Goal: Navigation & Orientation: Understand site structure

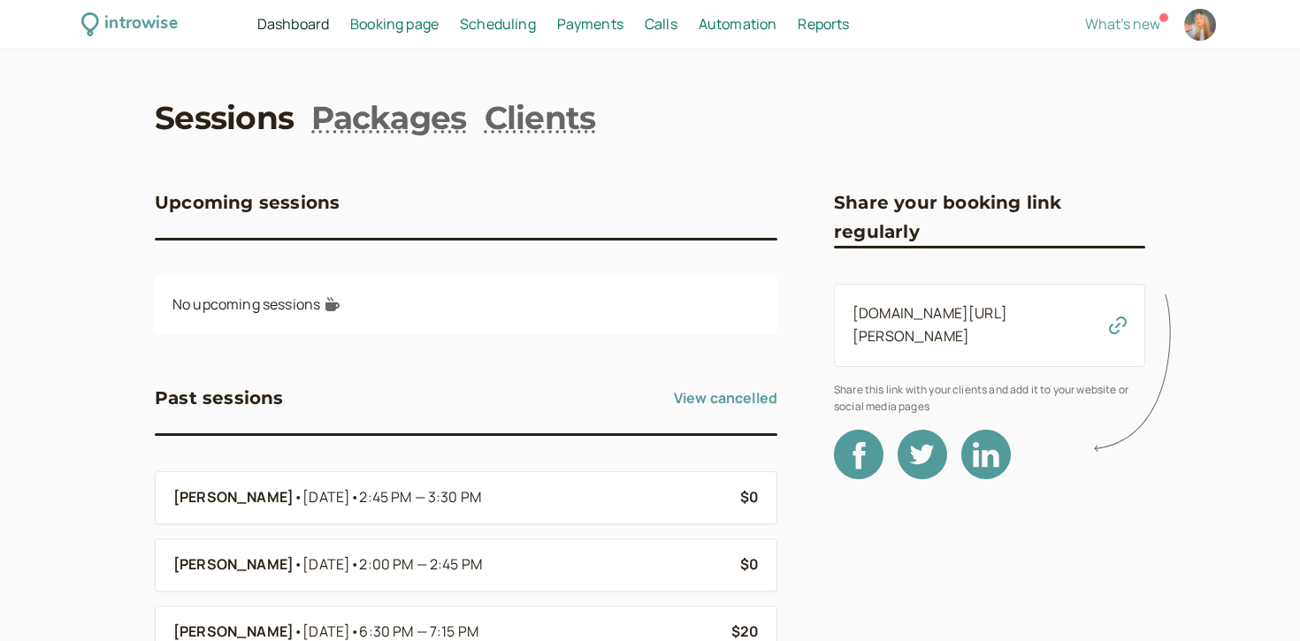
click at [341, 89] on div "introwise Dashboard Dashboard Booking page Booking Scheduling Scheduling Paymen…" at bounding box center [650, 637] width 1300 height 1275
click at [342, 116] on link "Packages" at bounding box center [388, 117] width 155 height 44
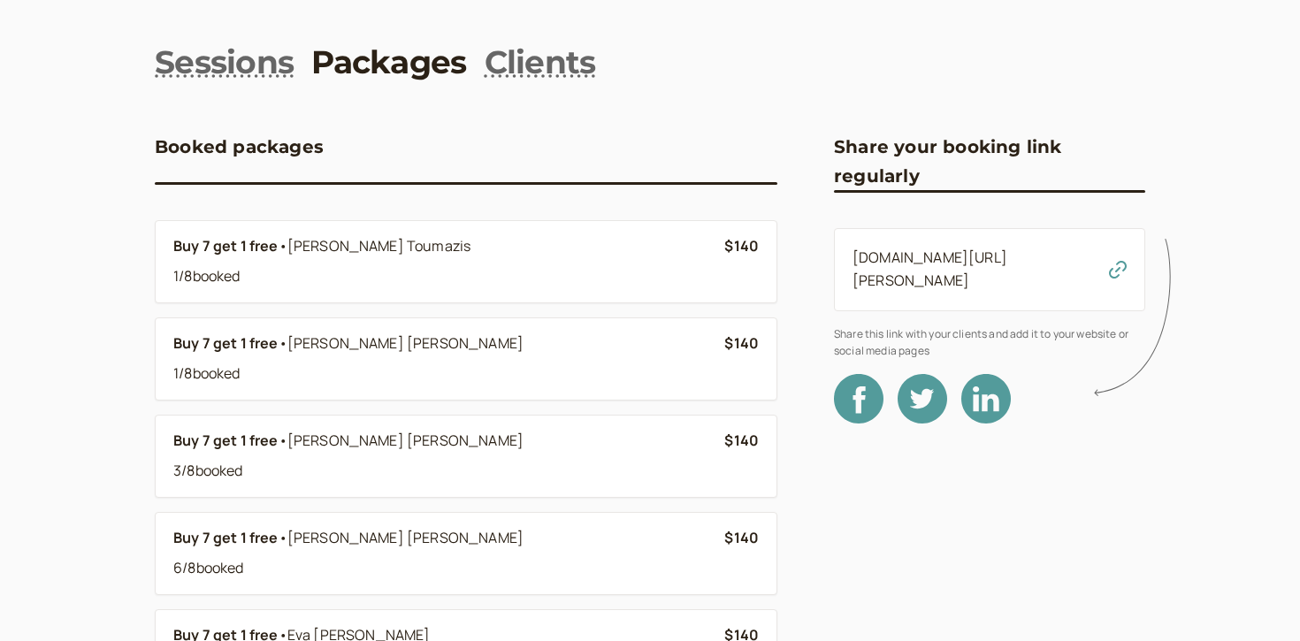
scroll to position [83, 0]
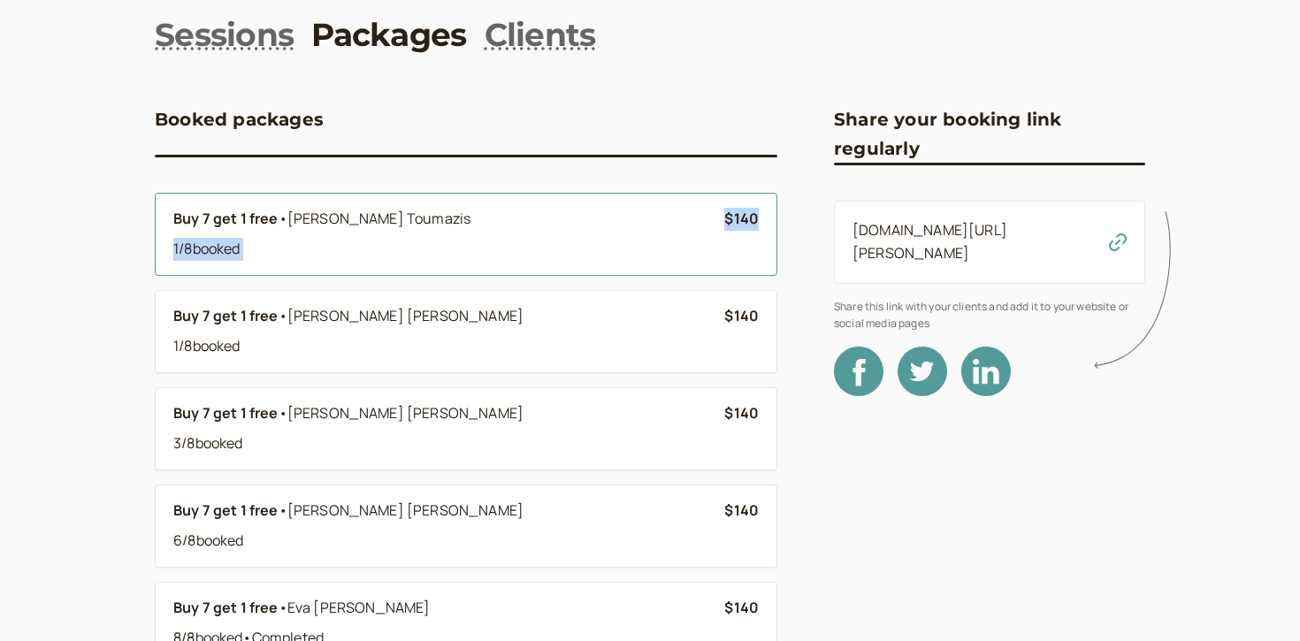
drag, startPoint x: 759, startPoint y: 217, endPoint x: 715, endPoint y: 215, distance: 43.4
click at [715, 216] on li "Buy 7 get 1 free • [PERSON_NAME] 1 / 8 booked $140" at bounding box center [466, 234] width 622 height 83
click at [204, 44] on link "Sessions" at bounding box center [224, 34] width 139 height 44
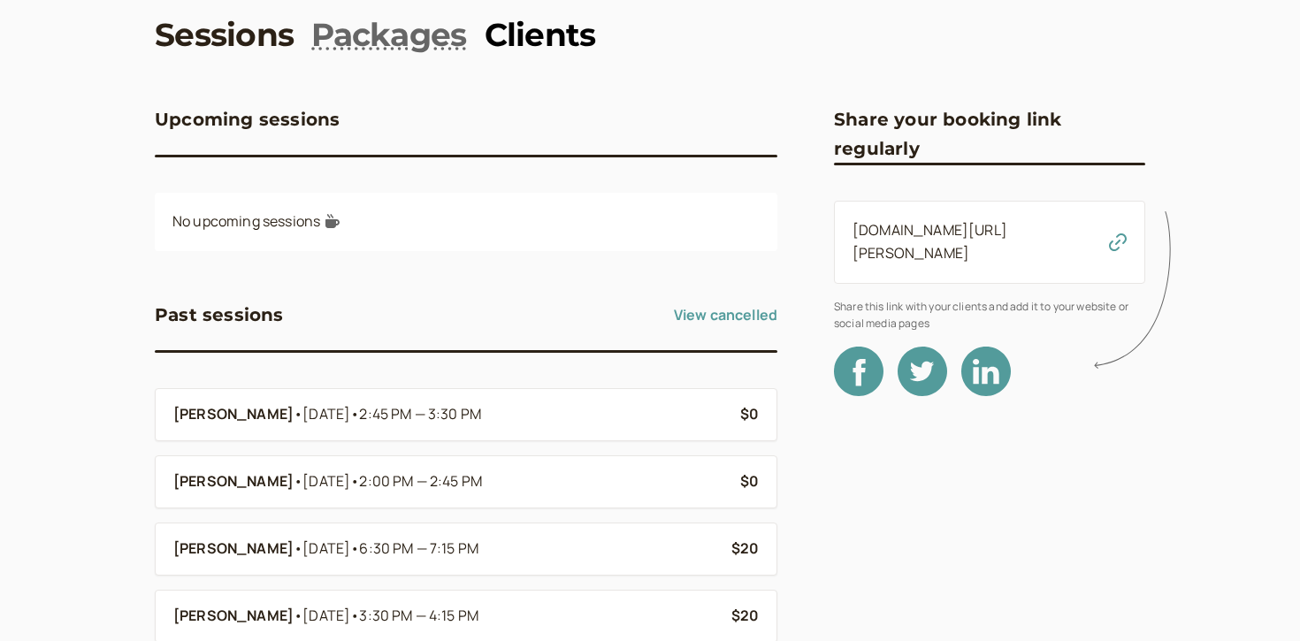
click at [534, 34] on link "Clients" at bounding box center [540, 34] width 111 height 44
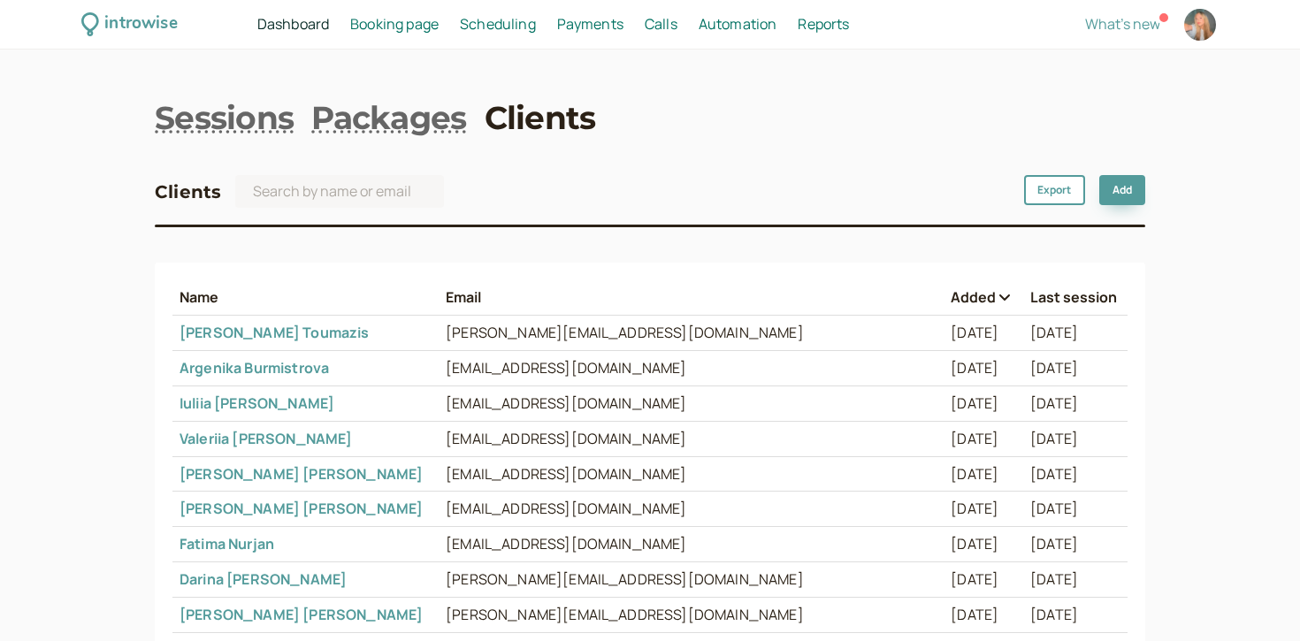
click at [490, 26] on span "Scheduling" at bounding box center [498, 23] width 76 height 19
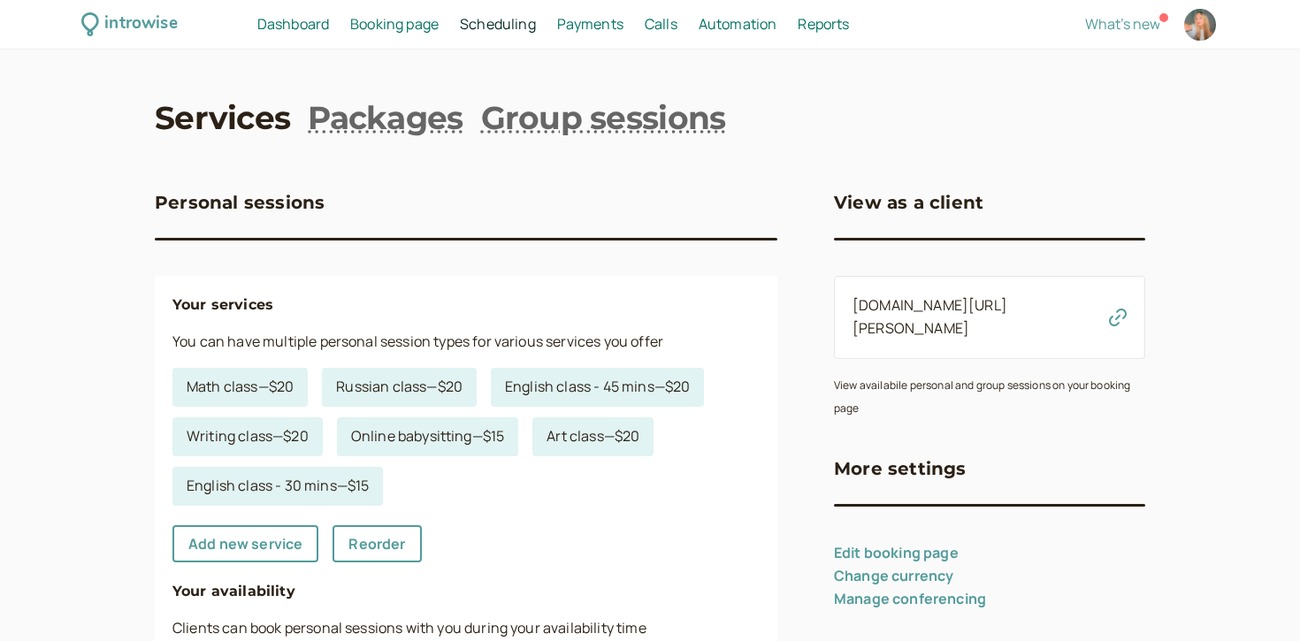
click at [584, 25] on span "Payments" at bounding box center [590, 23] width 66 height 19
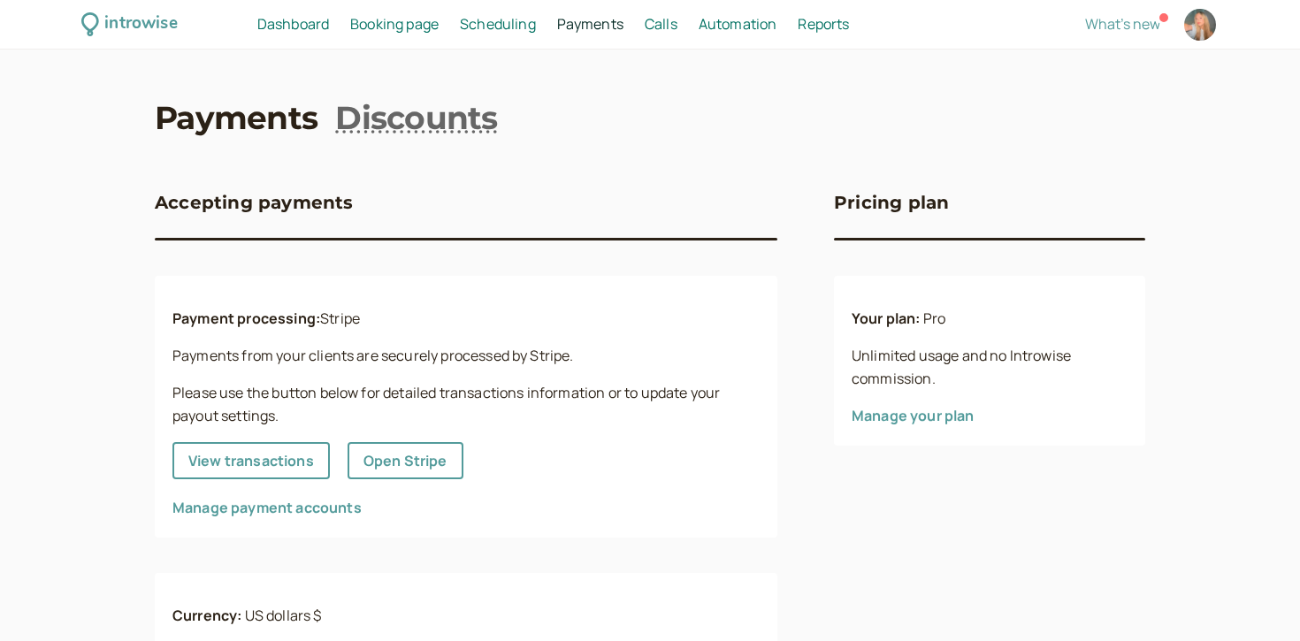
click at [455, 28] on div "Scheduling Scheduling" at bounding box center [498, 24] width 90 height 23
click at [416, 27] on span "Booking page" at bounding box center [394, 23] width 88 height 19
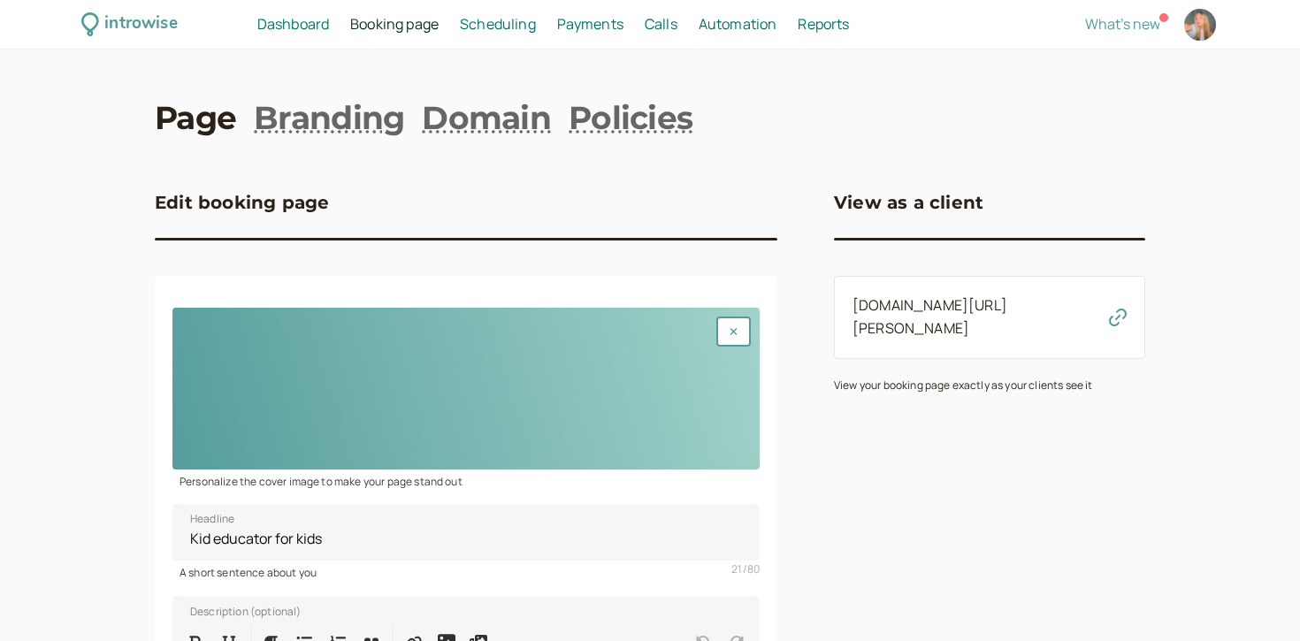
click at [1195, 29] on div at bounding box center [1200, 25] width 32 height 32
select select "America/Los_Angeles"
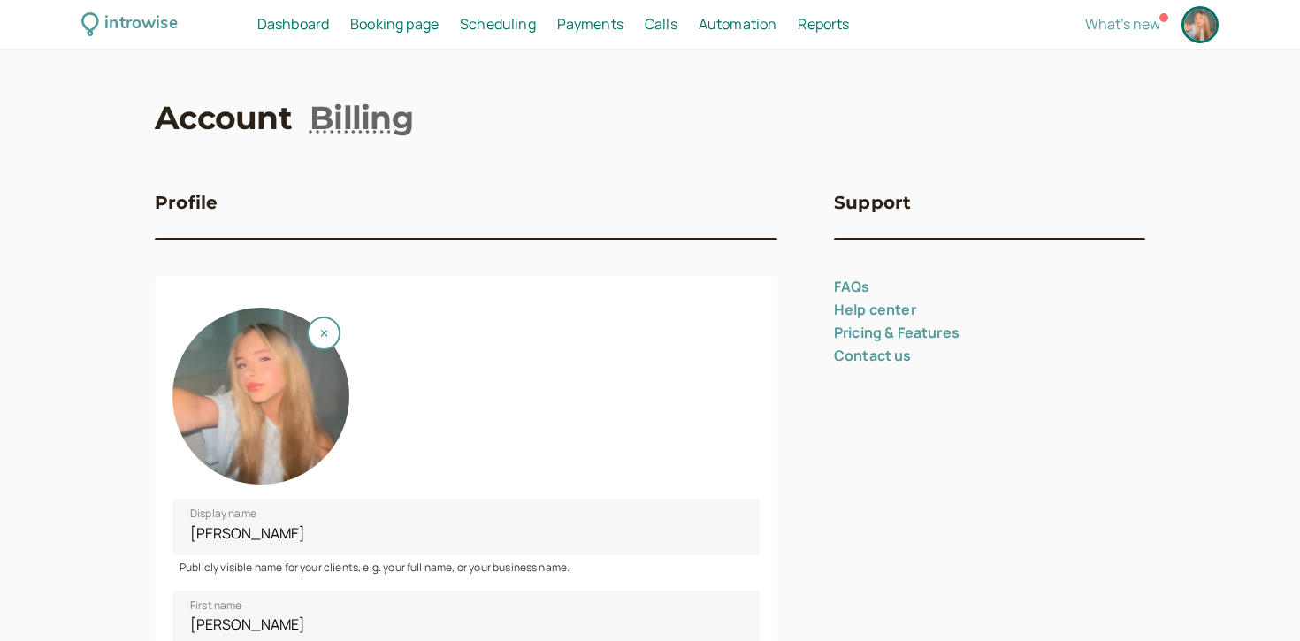
click at [699, 28] on span "Automation" at bounding box center [738, 23] width 79 height 19
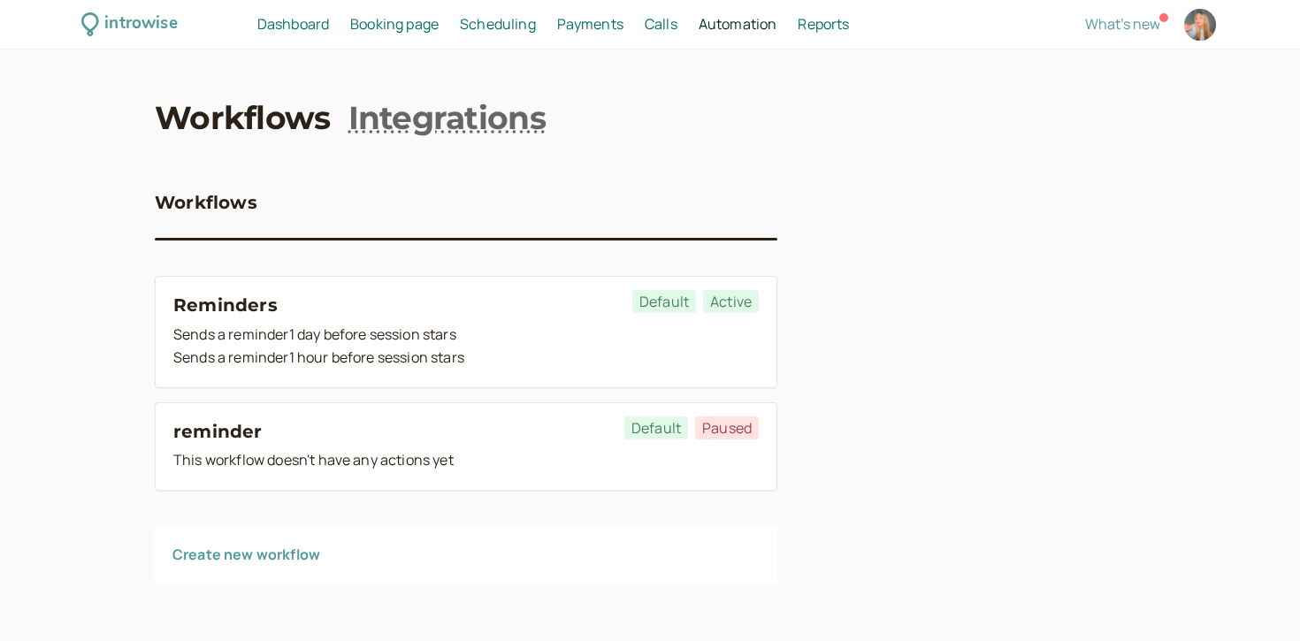
click at [645, 27] on span "Calls" at bounding box center [661, 23] width 33 height 19
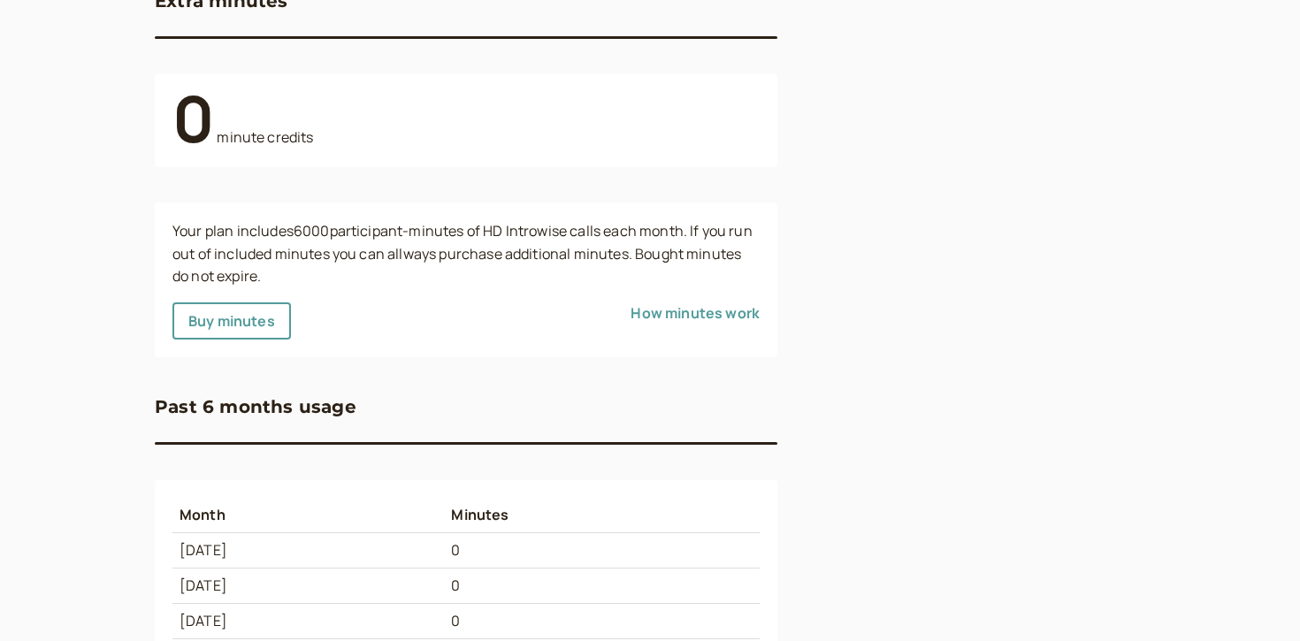
scroll to position [622, 0]
